Goal: Information Seeking & Learning: Find specific fact

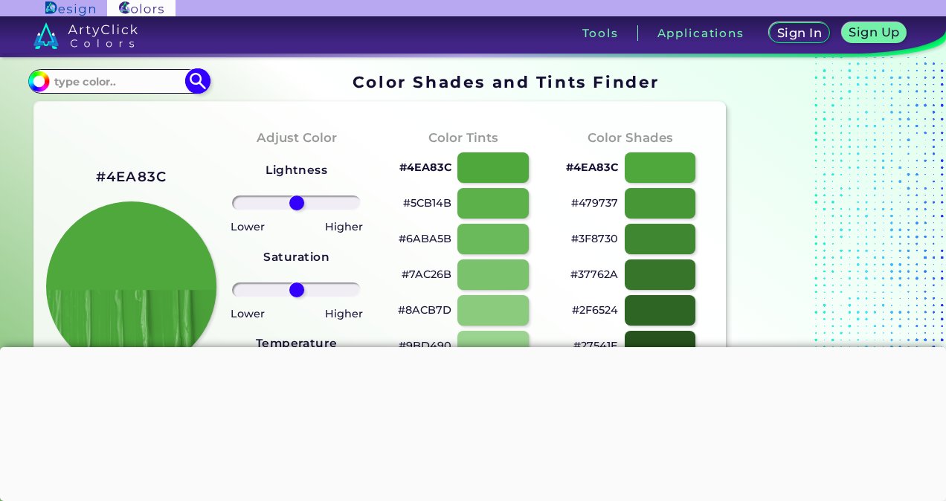
click at [80, 75] on input at bounding box center [118, 81] width 138 height 20
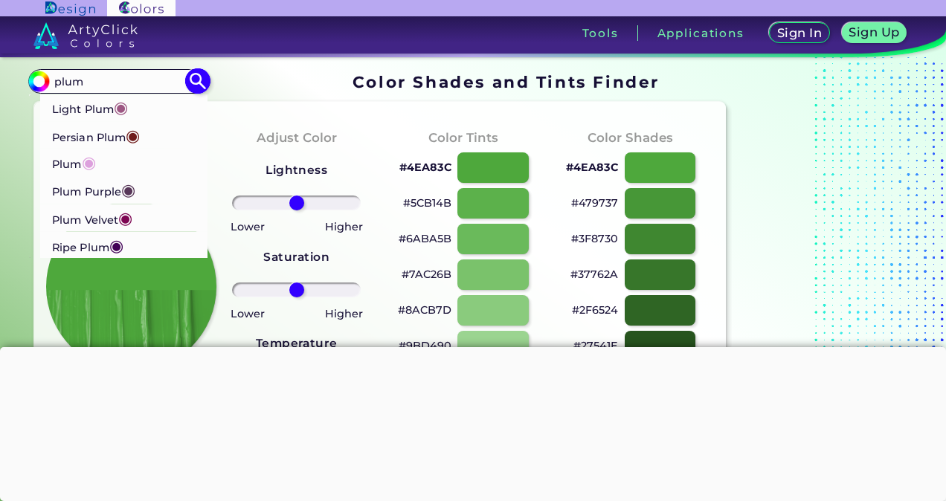
type input "plum"
click at [82, 112] on p "Light Plum ◉" at bounding box center [90, 108] width 76 height 28
type input "#9d5783"
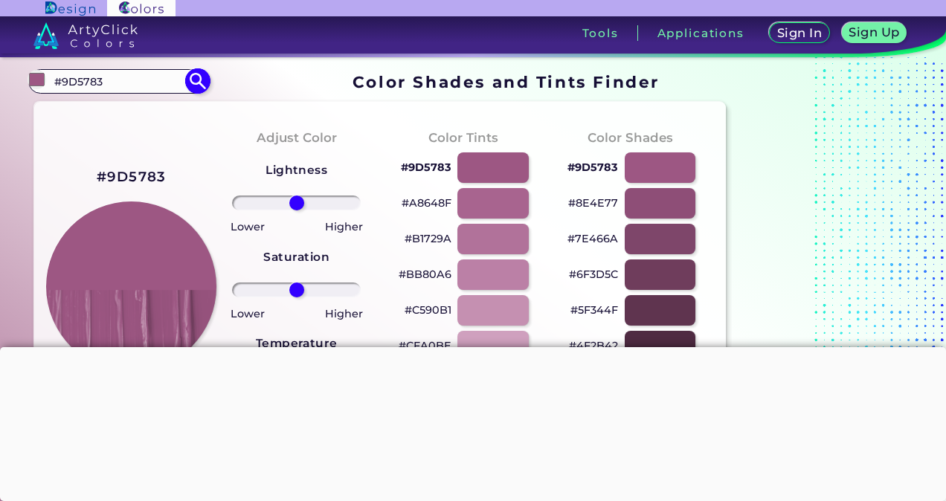
click at [141, 82] on input "#9D5783" at bounding box center [118, 81] width 138 height 20
type input "#"
type input "c"
